Goal: Information Seeking & Learning: Learn about a topic

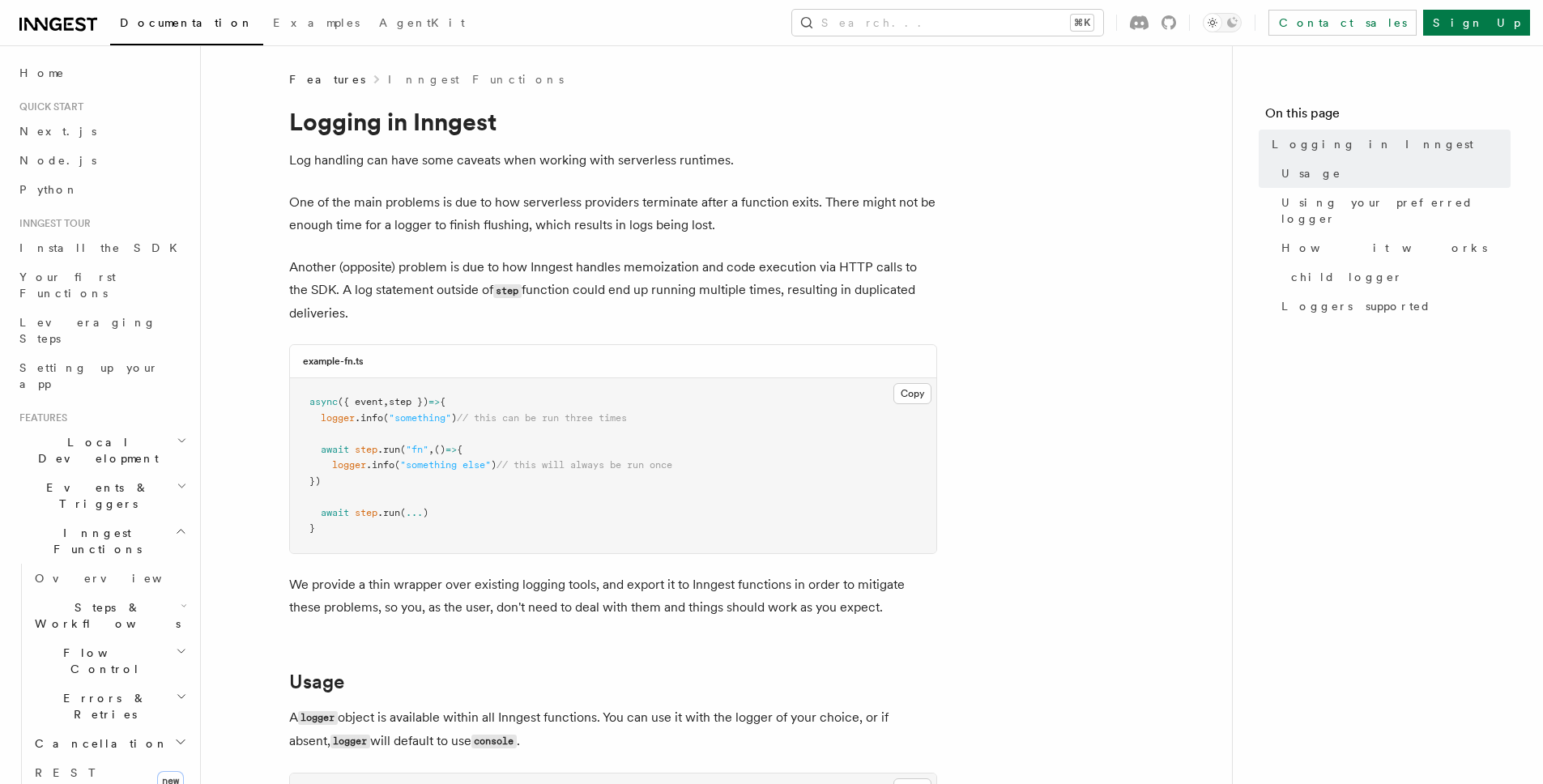
click at [683, 191] on p "One of the main problems is due to how serverless providers terminate after a f…" at bounding box center [613, 214] width 648 height 45
click at [612, 193] on p "One of the main problems is due to how serverless providers terminate after a f…" at bounding box center [613, 214] width 648 height 45
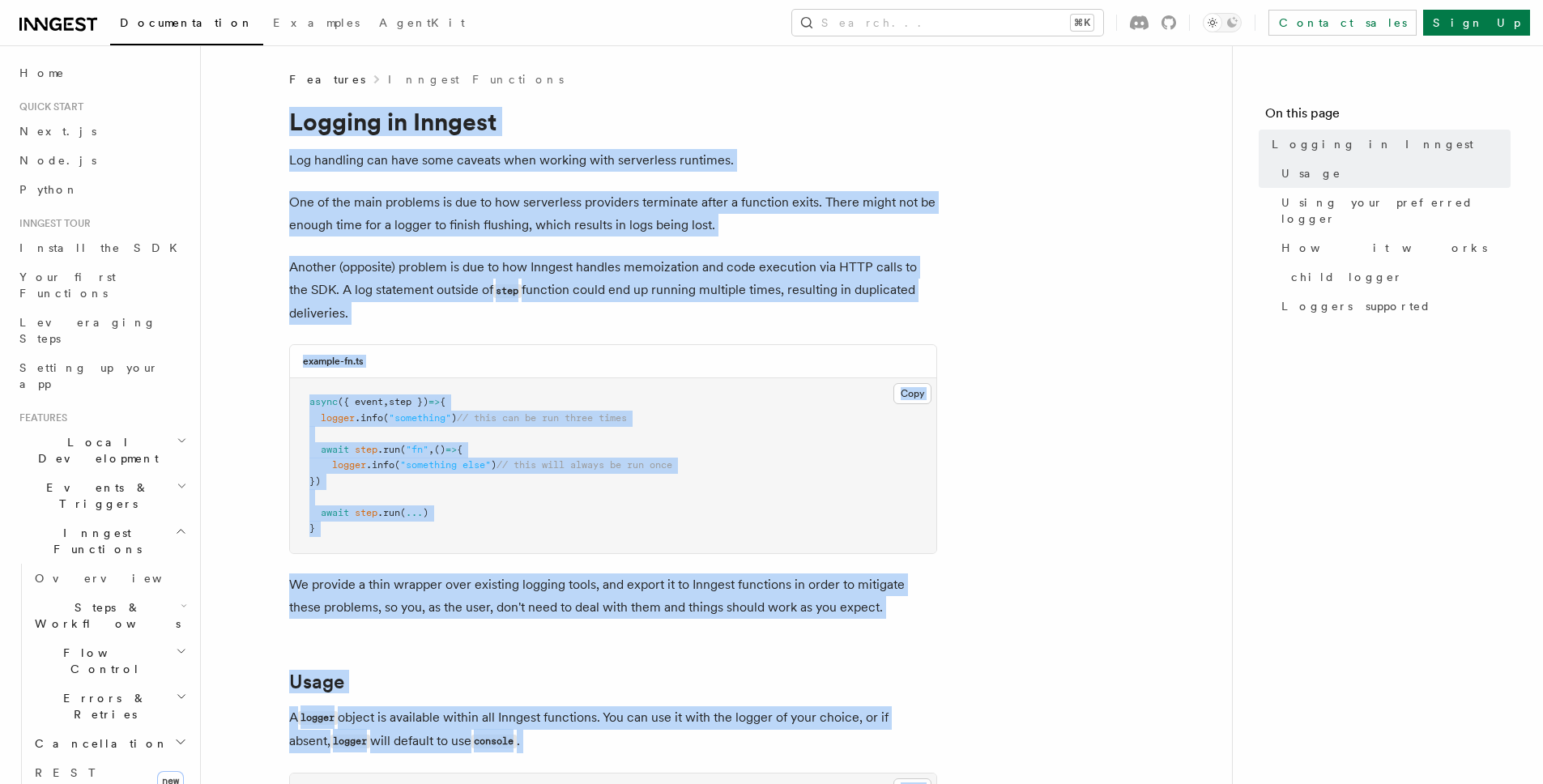
copy article "Logging in Inngest Log handling can have some caveats when working with serverl…"
drag, startPoint x: 470, startPoint y: 637, endPoint x: 282, endPoint y: 121, distance: 549.2
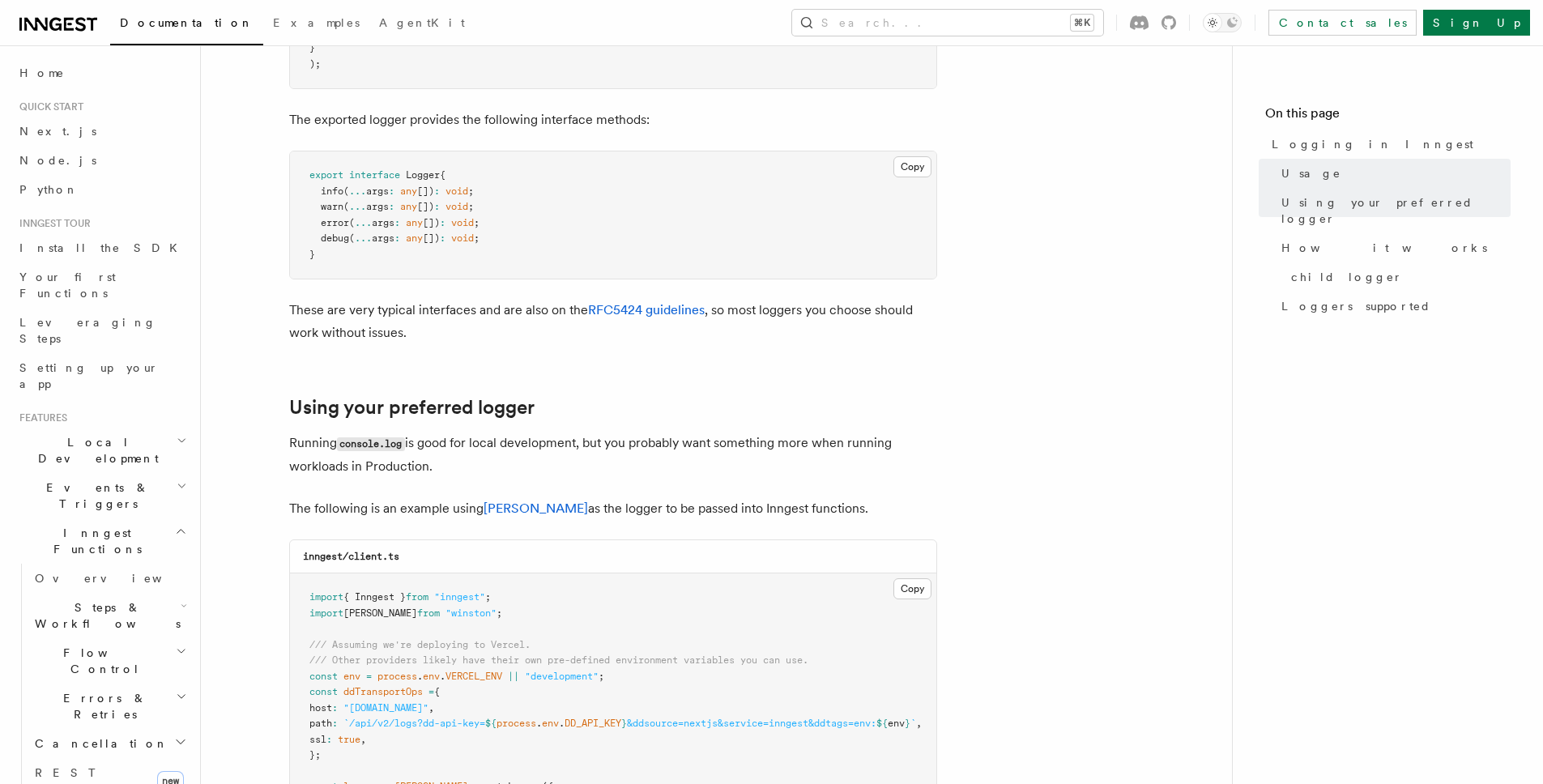
scroll to position [1148, 0]
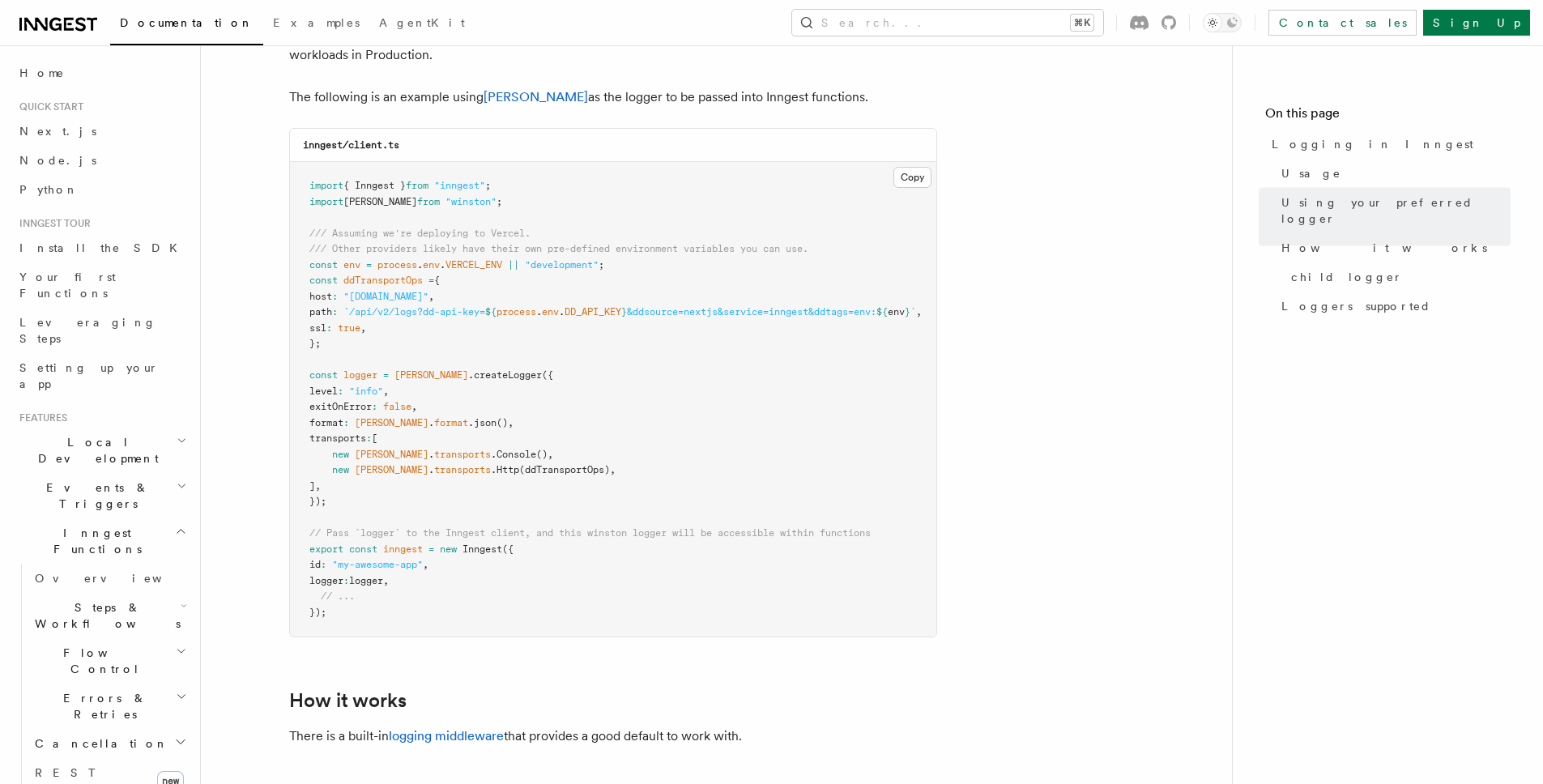
click at [1010, 172] on article "Features Inngest Functions Logging in Inngest Log handling can have some caveat…" at bounding box center [716, 202] width 980 height 2930
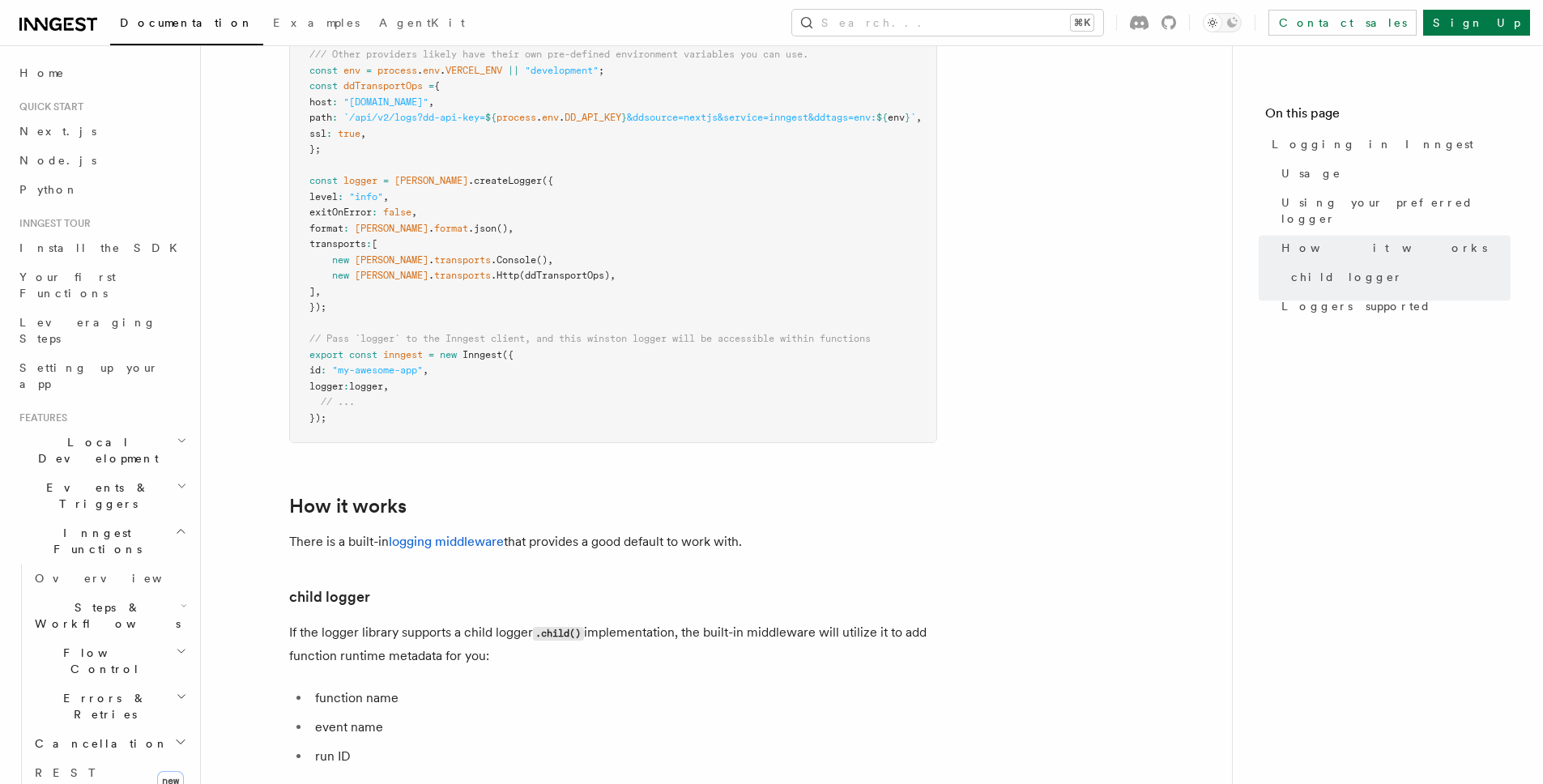
scroll to position [1259, 0]
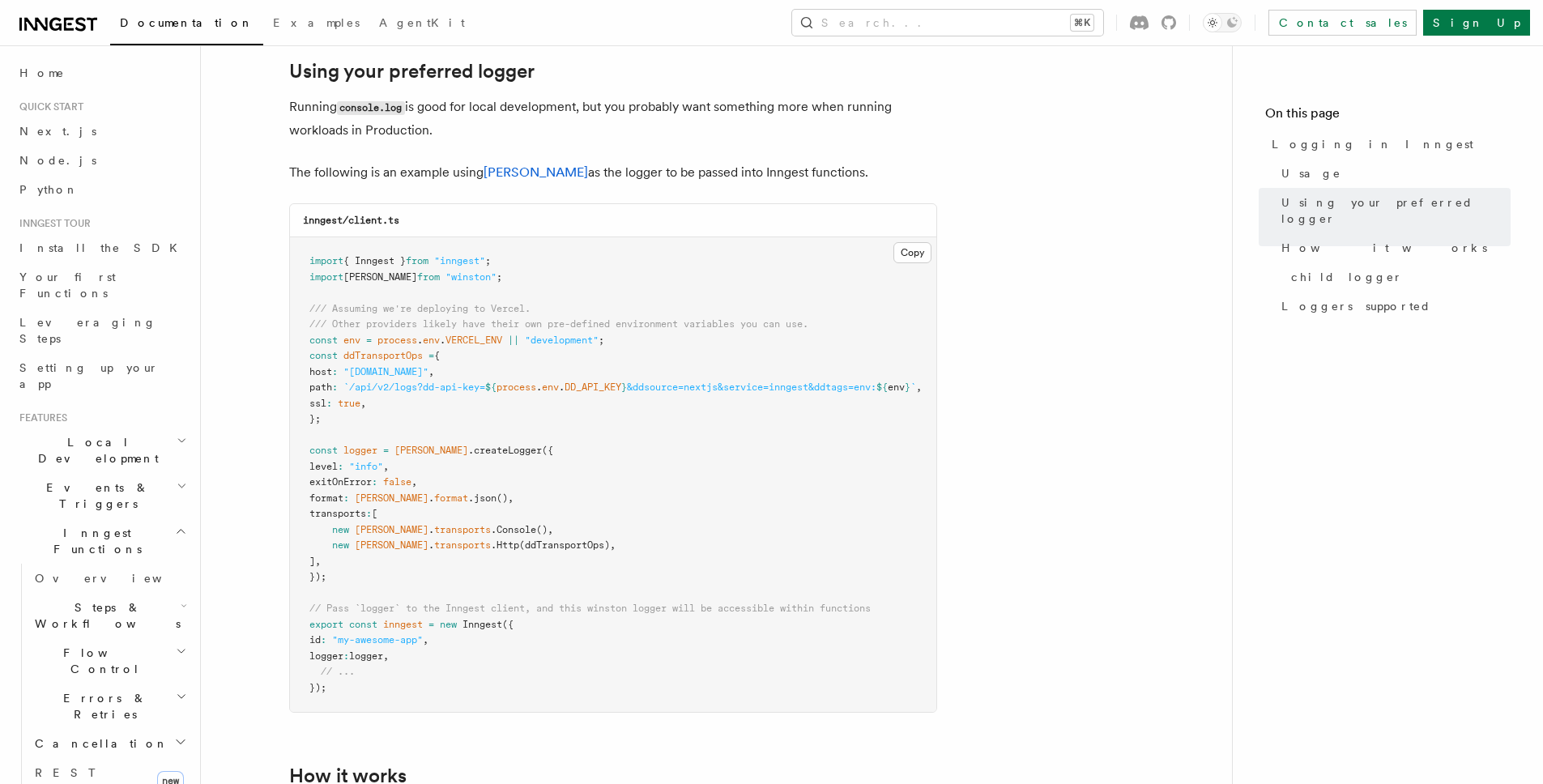
click at [952, 414] on article "Features Inngest Functions Logging in Inngest Log handling can have some caveat…" at bounding box center [716, 277] width 980 height 2930
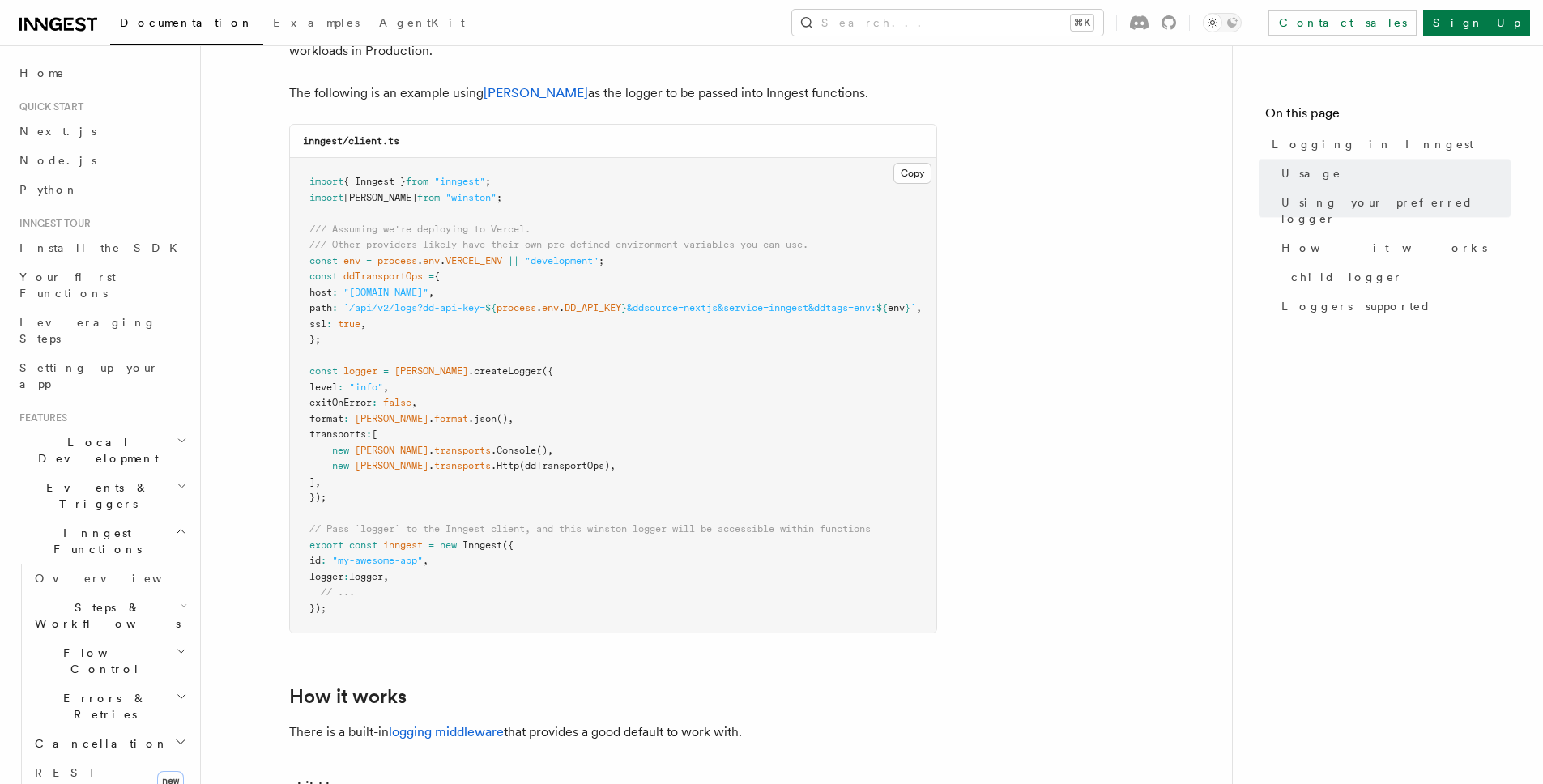
scroll to position [1346, 0]
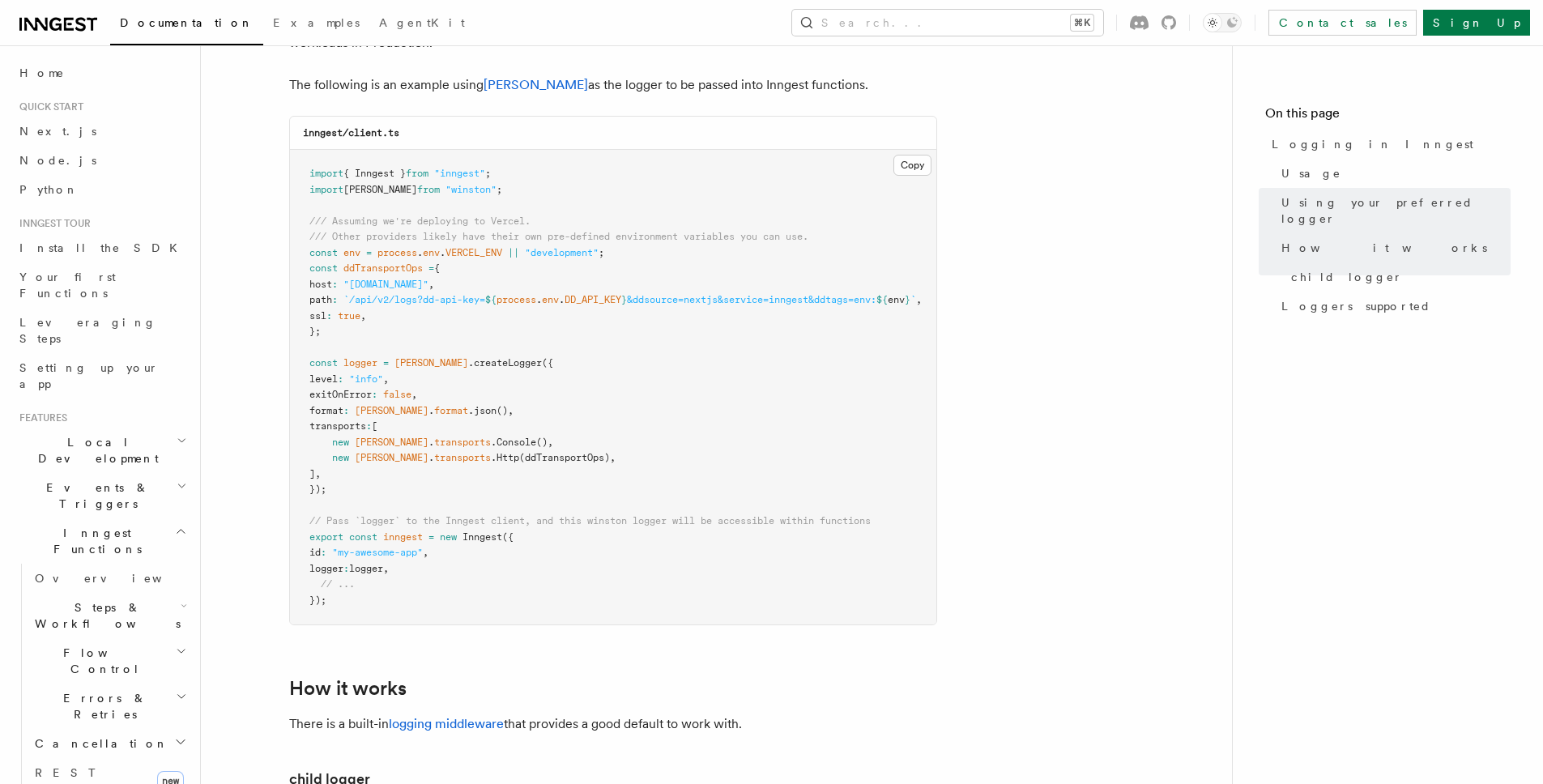
click at [942, 660] on article "Features Inngest Functions Logging in Inngest Log handling can have some caveat…" at bounding box center [716, 189] width 980 height 2930
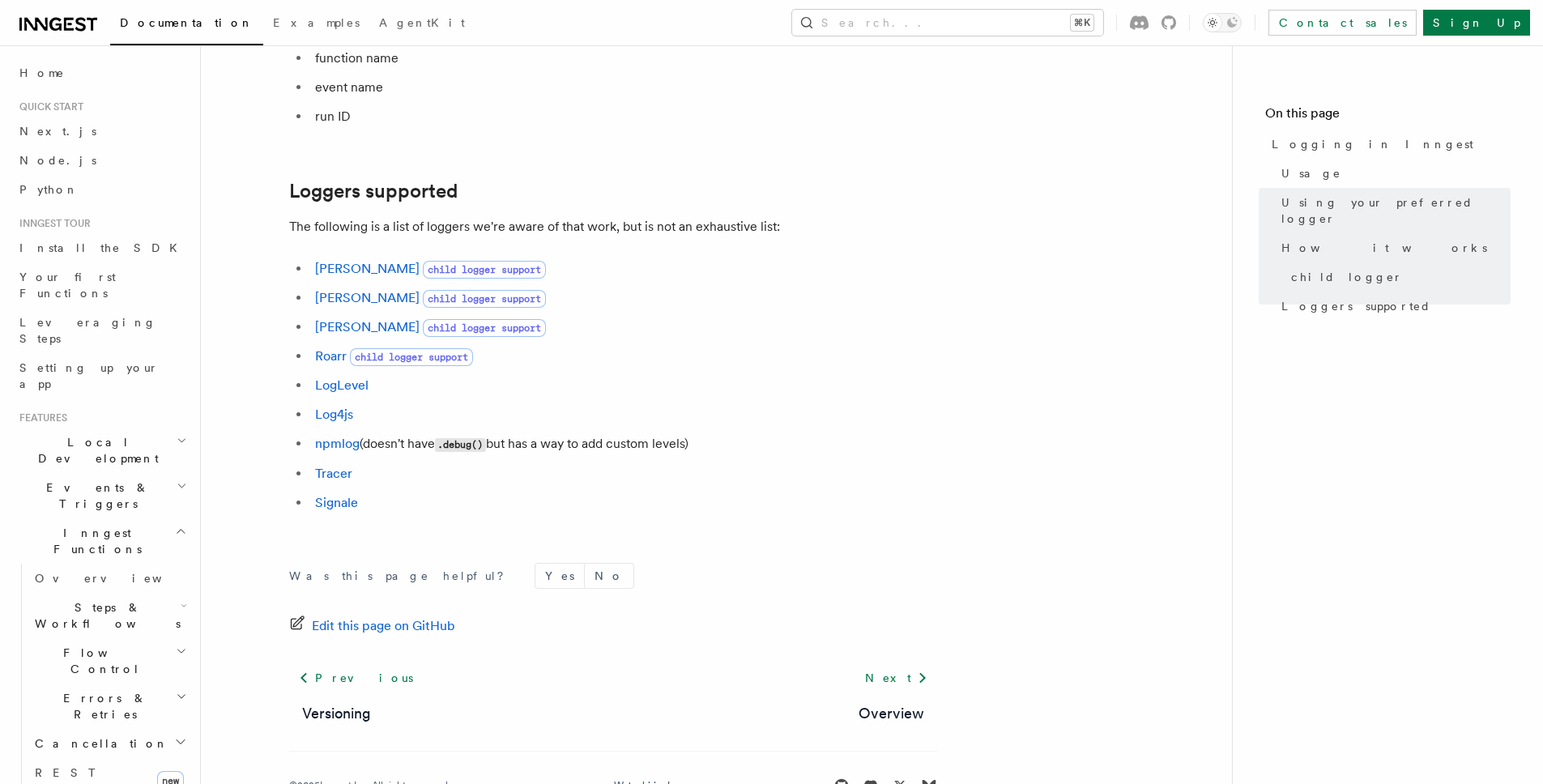
scroll to position [2230, 0]
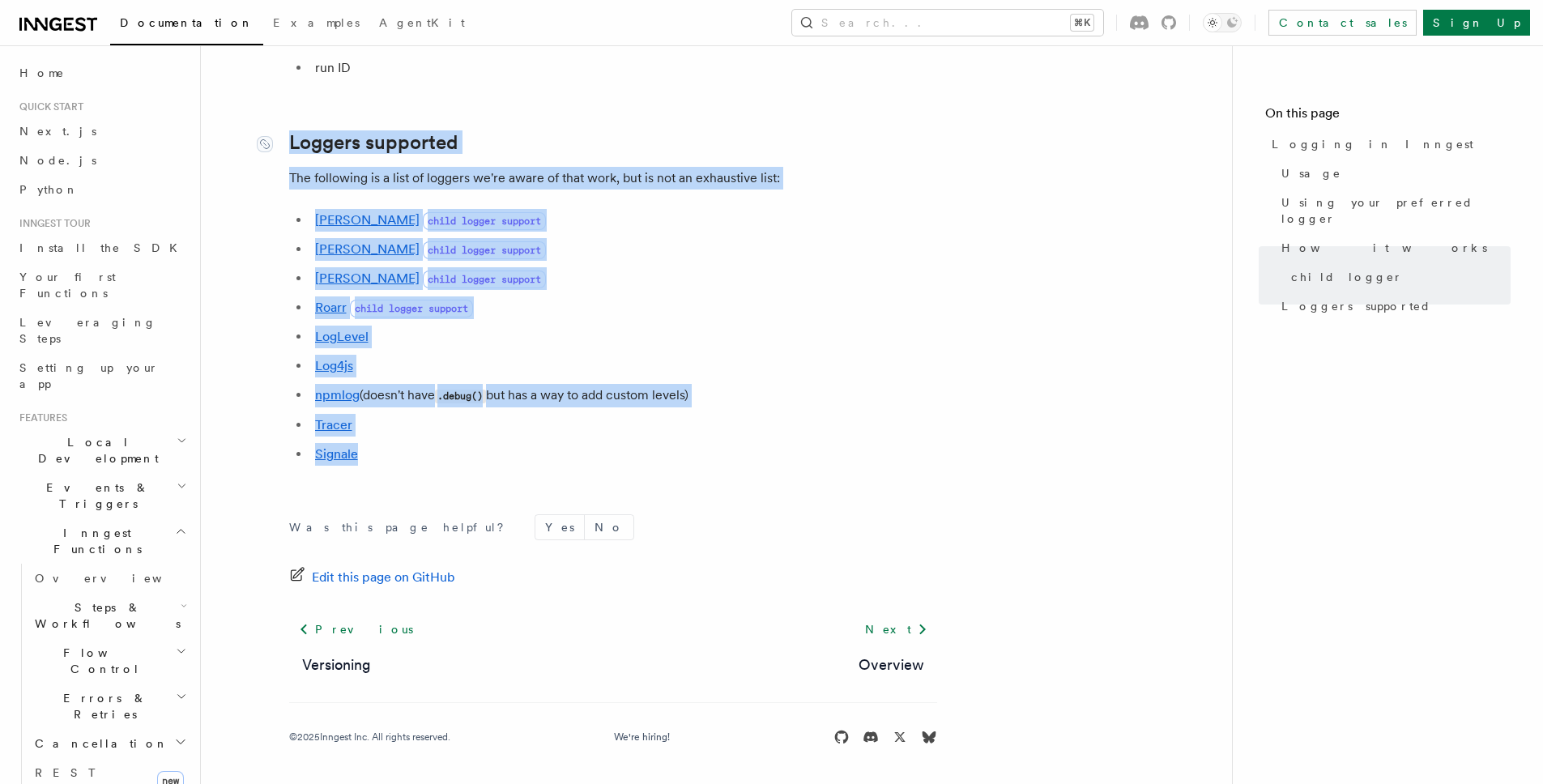
drag, startPoint x: 385, startPoint y: 459, endPoint x: 276, endPoint y: 147, distance: 330.5
copy article "Loggers supported The following is a list of loggers we're aware of that work, …"
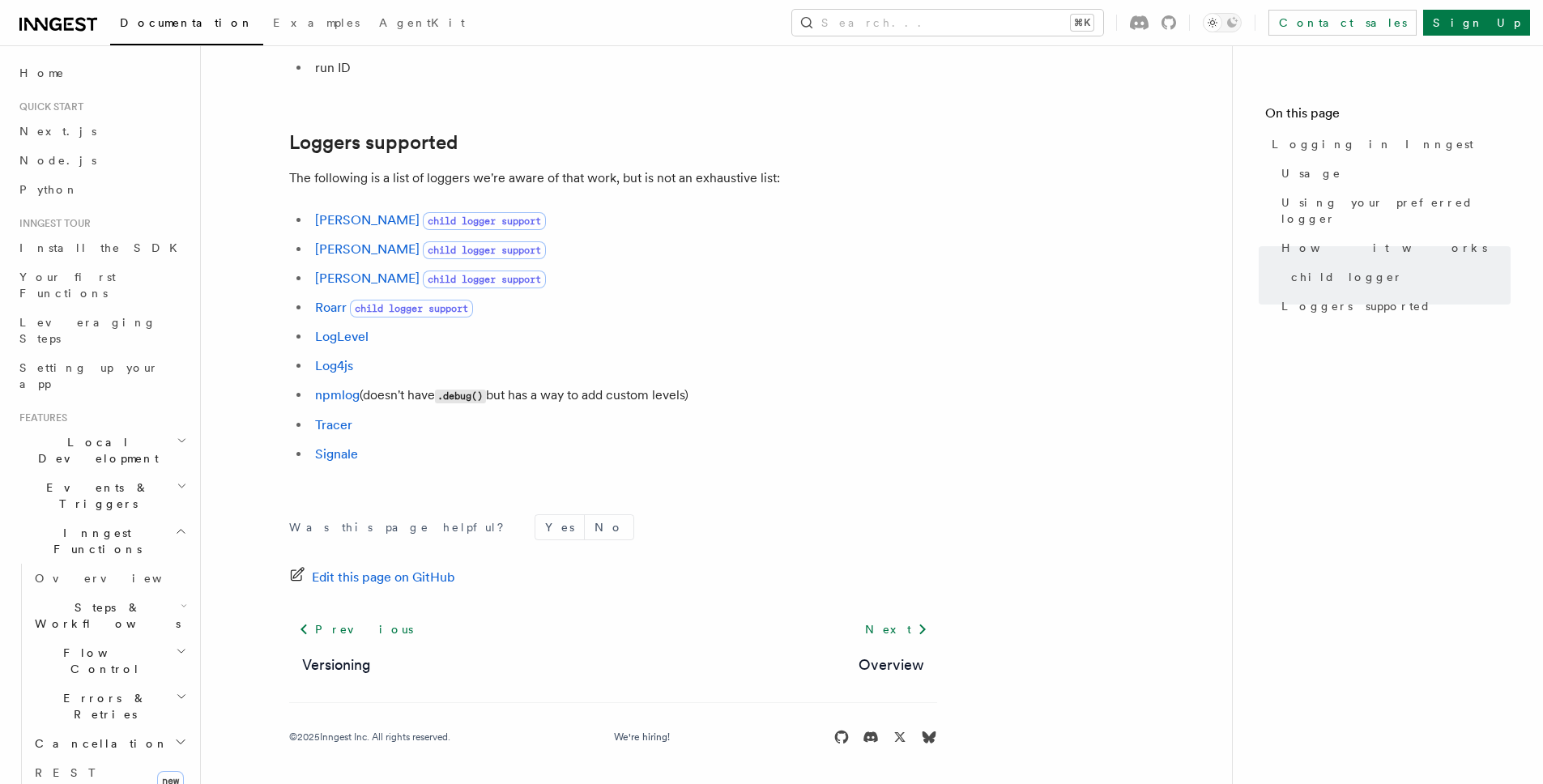
click at [935, 149] on h2 "Loggers supported" at bounding box center [613, 142] width 648 height 22
